Goal: Task Accomplishment & Management: Use online tool/utility

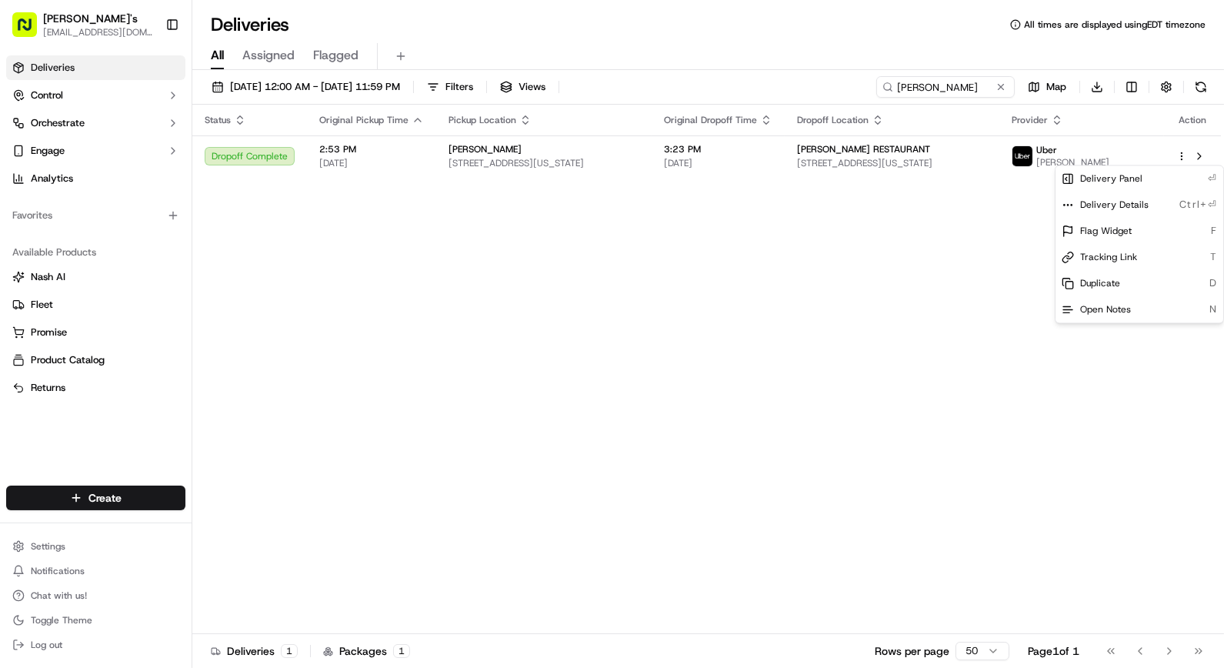
click at [363, 91] on html "[PERSON_NAME]'s [EMAIL_ADDRESS][DOMAIN_NAME] Toggle Sidebar Deliveries Control …" at bounding box center [612, 334] width 1224 height 668
click at [363, 91] on span "[DATE] 12:00 AM - [DATE] 11:59 PM" at bounding box center [315, 87] width 170 height 14
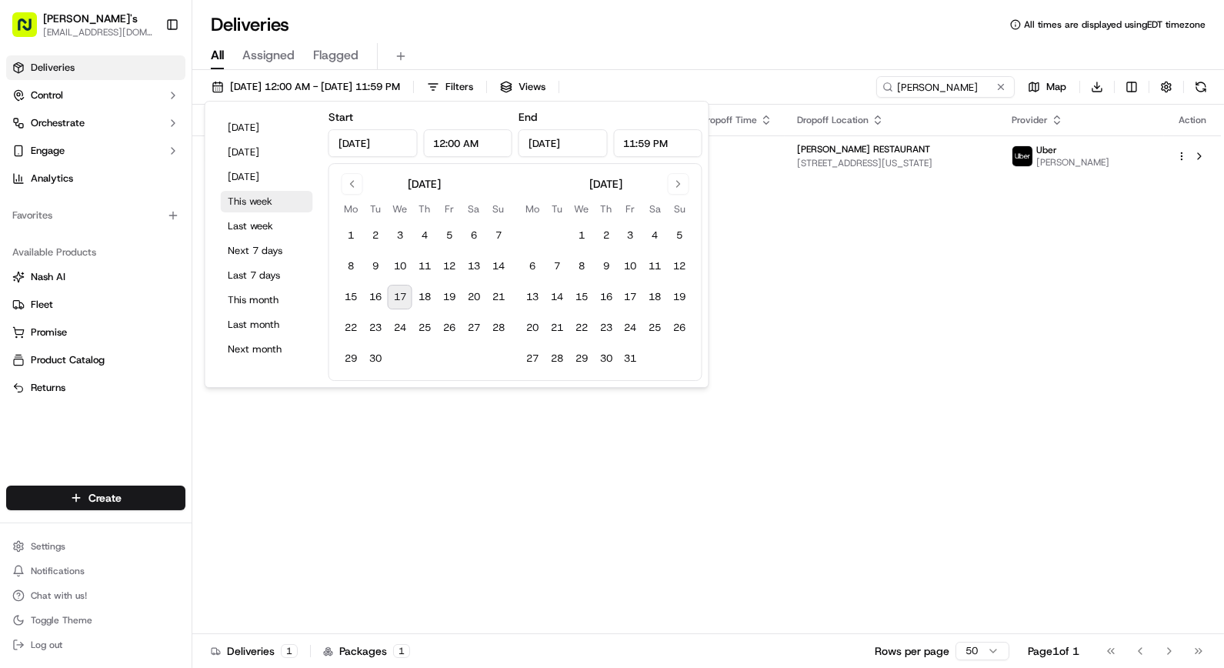
click at [257, 200] on button "This week" at bounding box center [267, 202] width 92 height 22
type input "[DATE]"
click at [936, 92] on input "[PERSON_NAME]" at bounding box center [922, 87] width 185 height 22
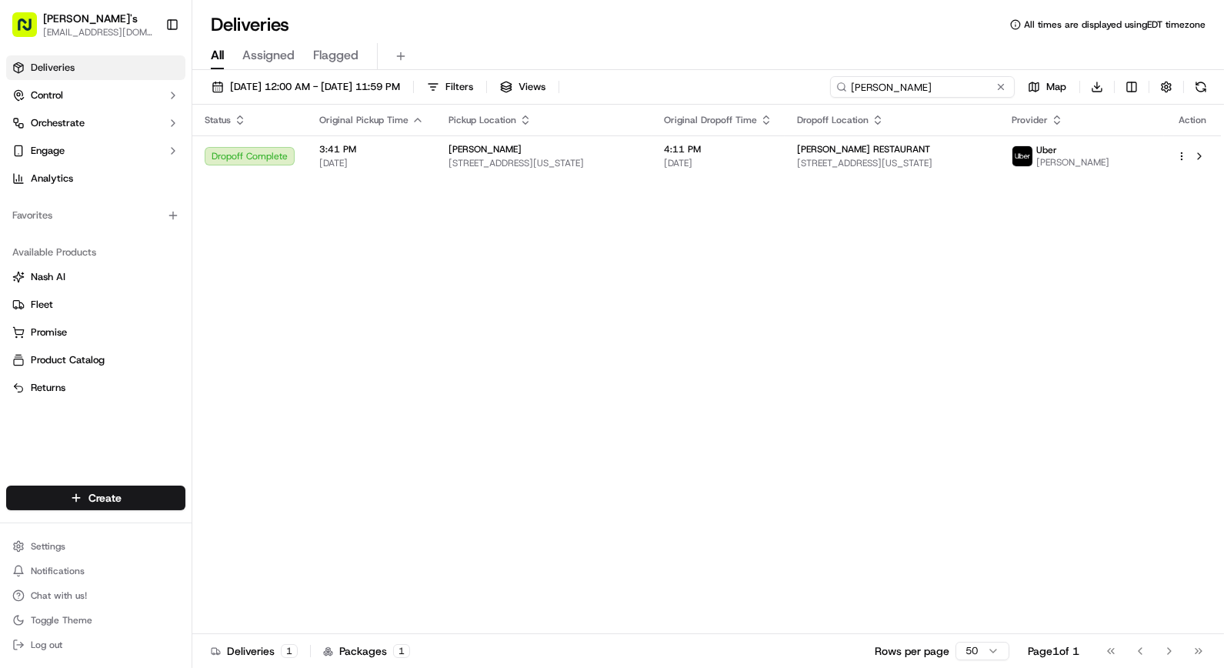
drag, startPoint x: 940, startPoint y: 88, endPoint x: 704, endPoint y: 77, distance: 236.5
click at [712, 77] on div "[DATE] 12:00 AM - [DATE] 11:59 PM Filters Views [PERSON_NAME] Map Download" at bounding box center [708, 90] width 1032 height 28
type input "crown shy"
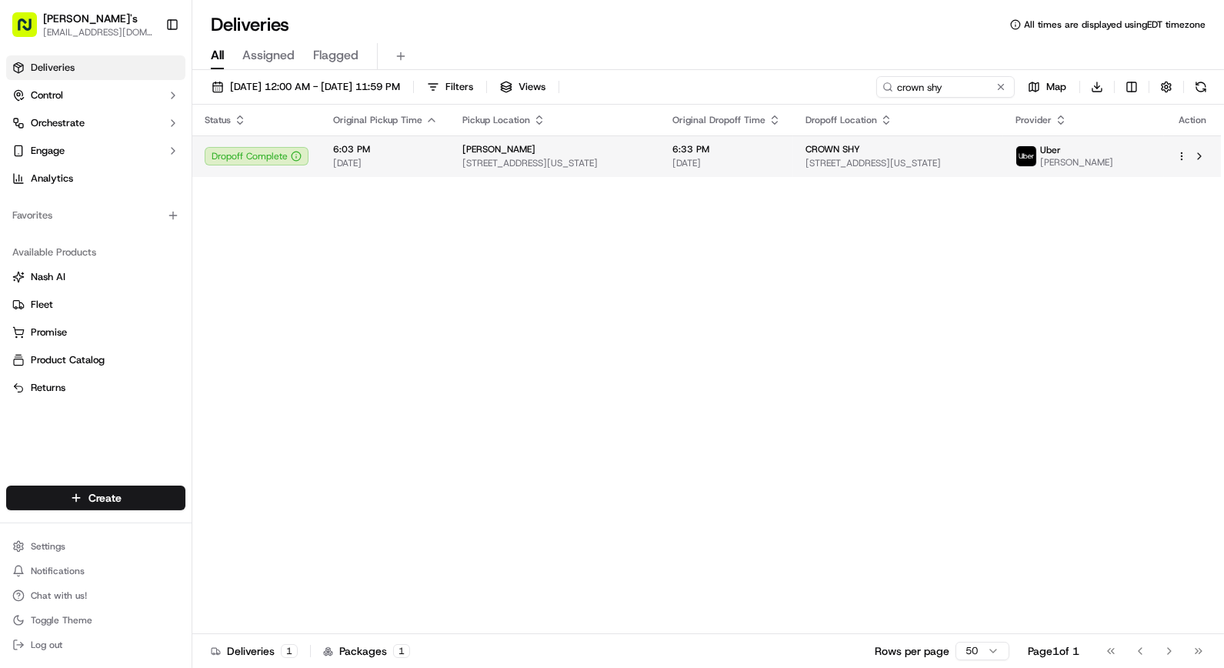
click at [482, 165] on span "[STREET_ADDRESS][US_STATE]" at bounding box center [554, 163] width 185 height 12
click at [1185, 154] on html "[PERSON_NAME]'s [EMAIL_ADDRESS][DOMAIN_NAME] Toggle Sidebar Deliveries Control …" at bounding box center [612, 334] width 1224 height 668
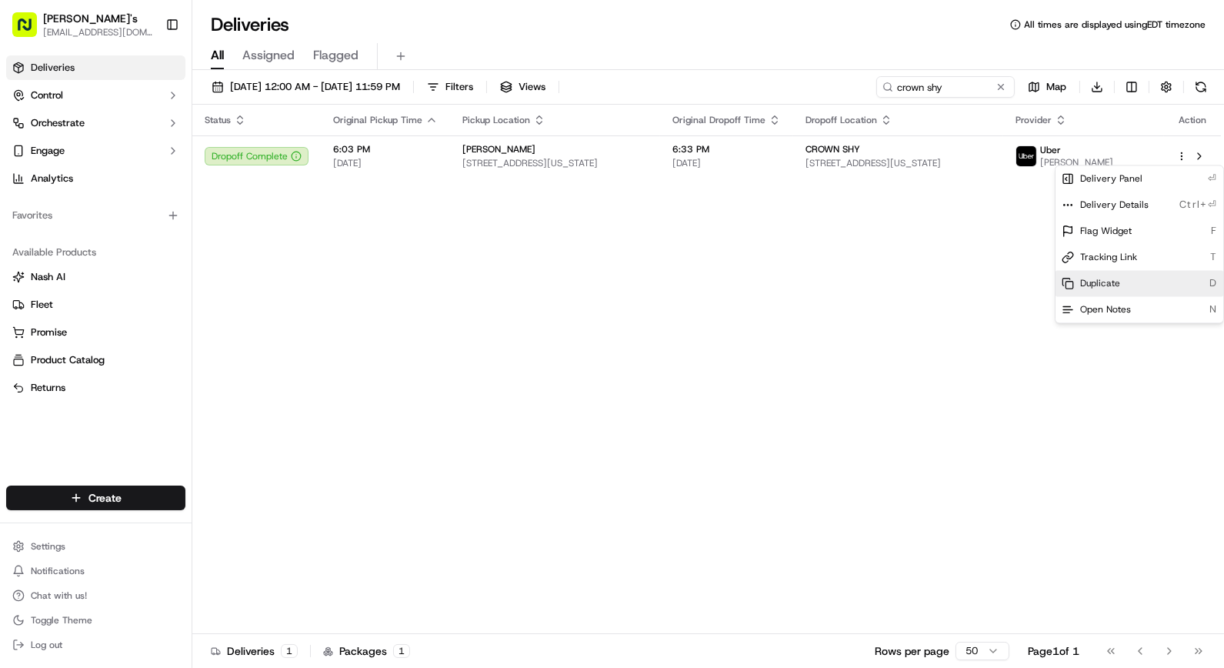
click at [1113, 273] on div "Duplicate D" at bounding box center [1140, 283] width 168 height 26
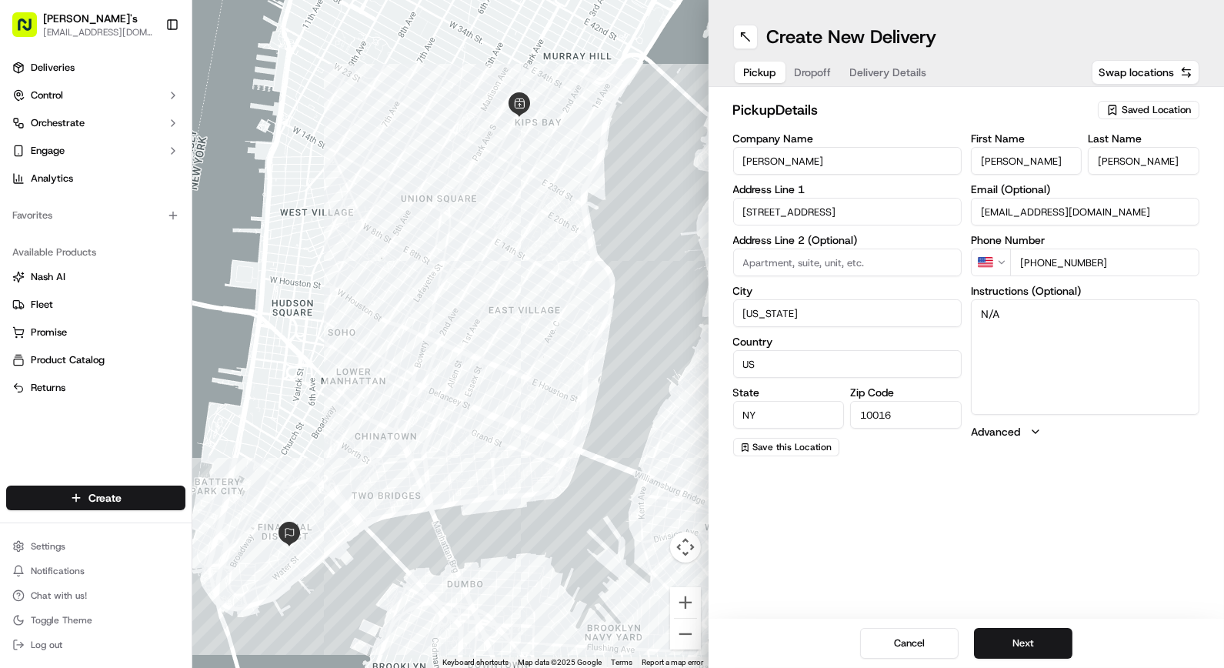
click at [824, 70] on span "Dropoff" at bounding box center [813, 72] width 37 height 15
click at [899, 67] on span "Delivery Details" at bounding box center [888, 72] width 77 height 15
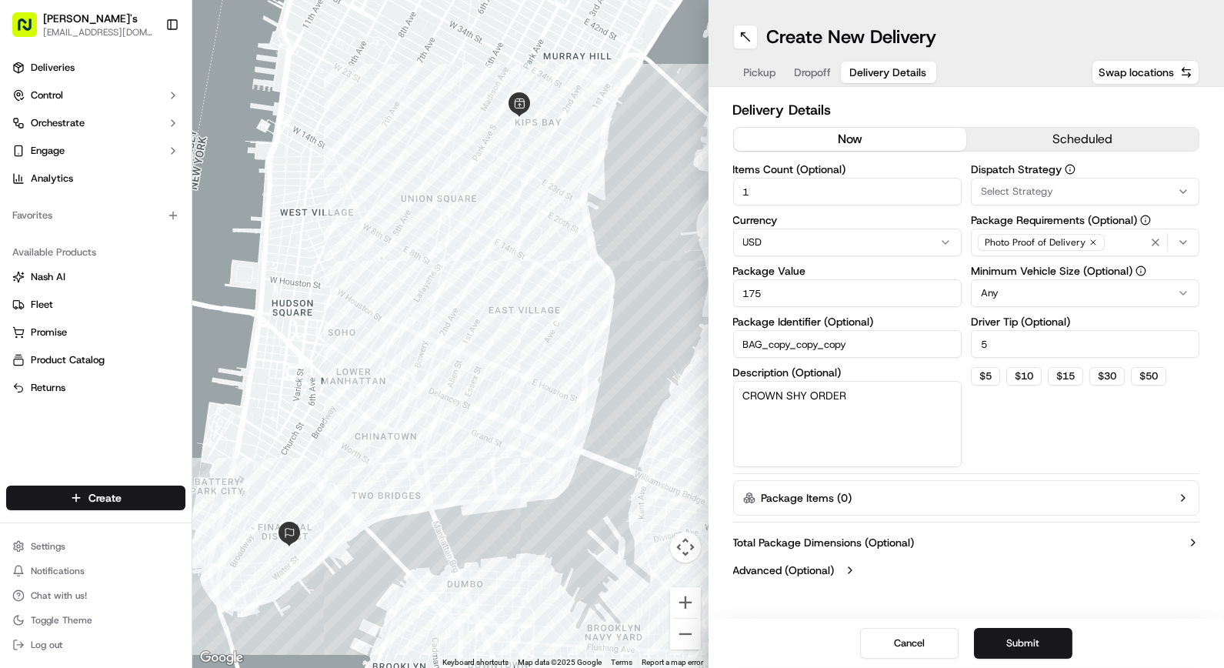
click at [812, 132] on button "now" at bounding box center [850, 139] width 232 height 23
drag, startPoint x: 771, startPoint y: 290, endPoint x: 595, endPoint y: 309, distance: 176.5
click at [595, 309] on div "← Move left → Move right ↑ Move up ↓ Move down + Zoom in - Zoom out Home Jump l…" at bounding box center [708, 334] width 1032 height 668
type input "115"
click at [1074, 465] on div "Dispatch Strategy Select Strategy Package Requirements (Optional) Photo Proof o…" at bounding box center [1085, 315] width 229 height 303
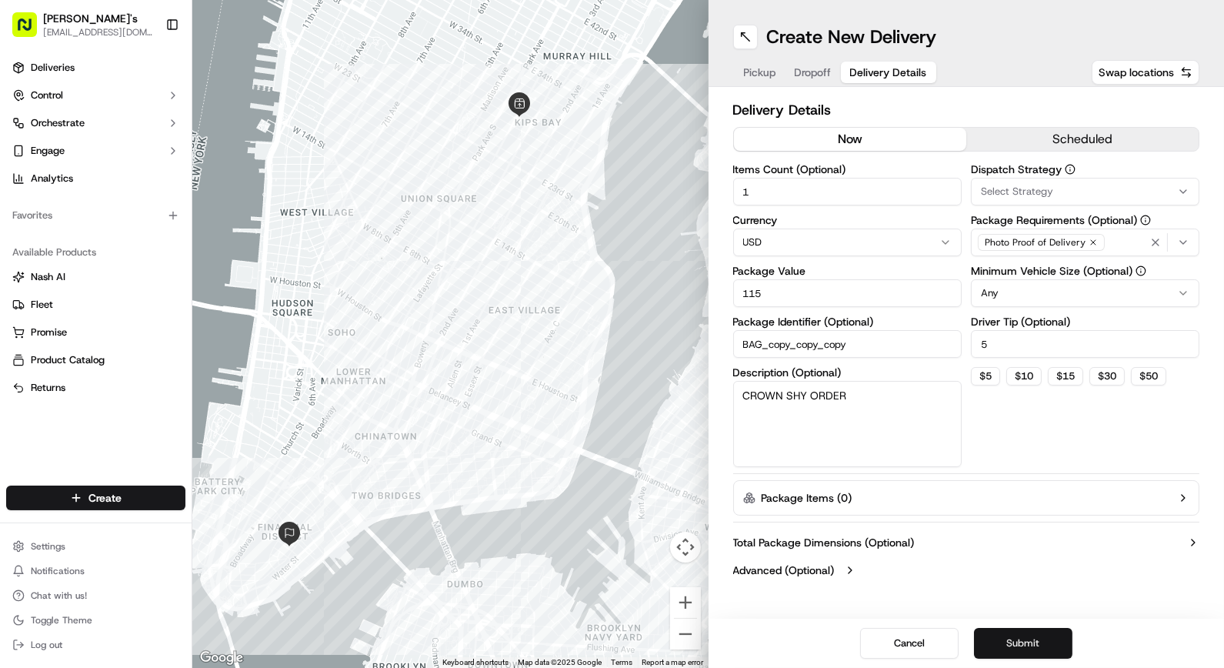
click at [1018, 648] on button "Submit" at bounding box center [1023, 643] width 98 height 31
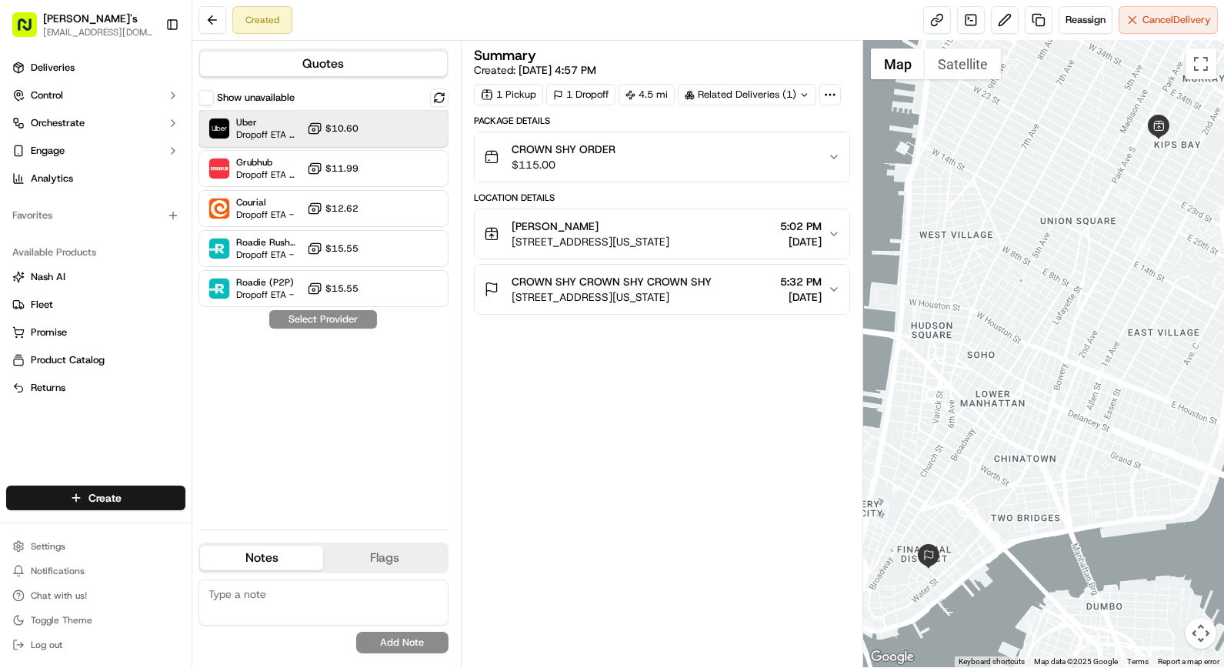
click at [263, 142] on div "Uber Dropoff ETA 51 minutes $10.60" at bounding box center [323, 128] width 250 height 37
click at [331, 323] on button "Assign Provider" at bounding box center [323, 319] width 109 height 18
